Goal: Download file/media

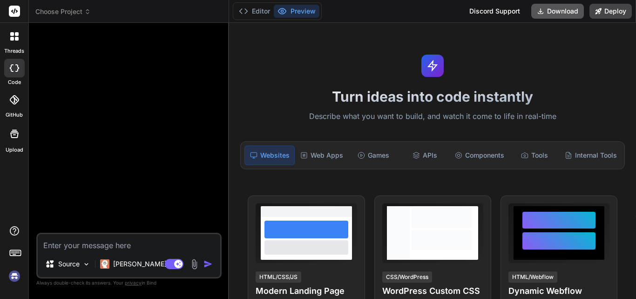
click at [561, 8] on button "Download" at bounding box center [557, 11] width 53 height 15
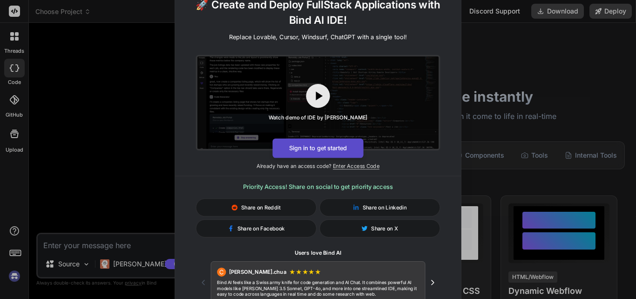
click at [333, 150] on button "Sign in to get started" at bounding box center [317, 148] width 91 height 20
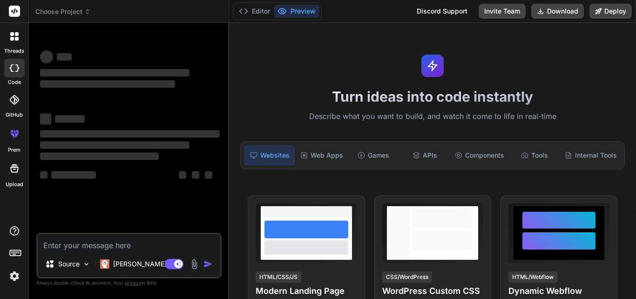
type textarea "x"
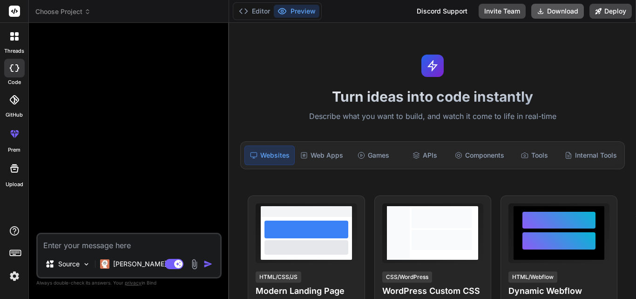
click at [556, 9] on button "Download" at bounding box center [557, 11] width 53 height 15
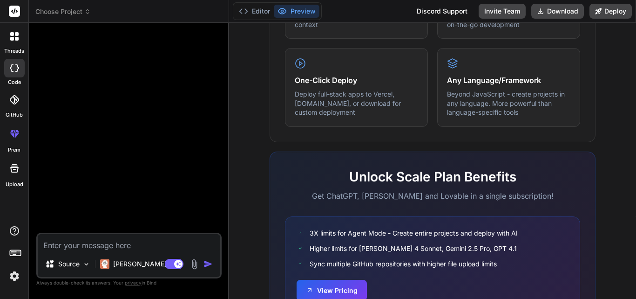
scroll to position [605, 0]
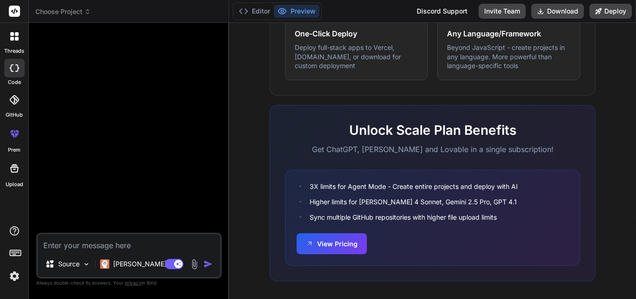
click at [207, 262] on img "button" at bounding box center [208, 263] width 9 height 9
click at [15, 103] on icon at bounding box center [13, 99] width 9 height 9
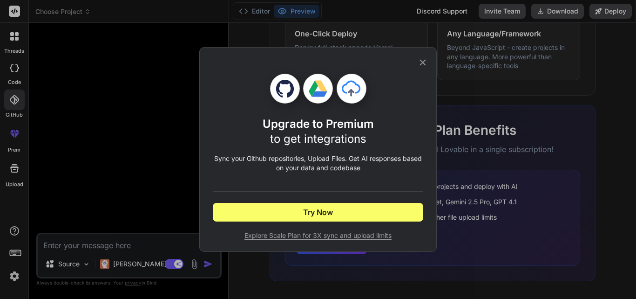
click at [423, 64] on icon at bounding box center [423, 62] width 10 height 10
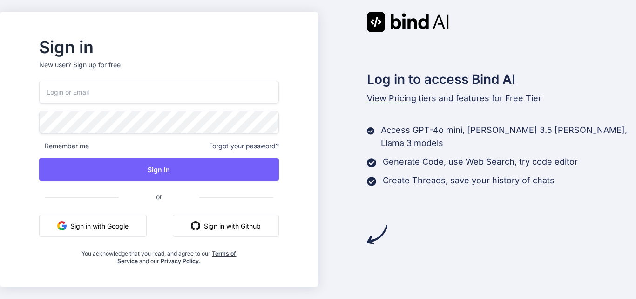
click at [118, 229] on button "Sign in with Google" at bounding box center [93, 225] width 108 height 22
